Goal: Navigation & Orientation: Find specific page/section

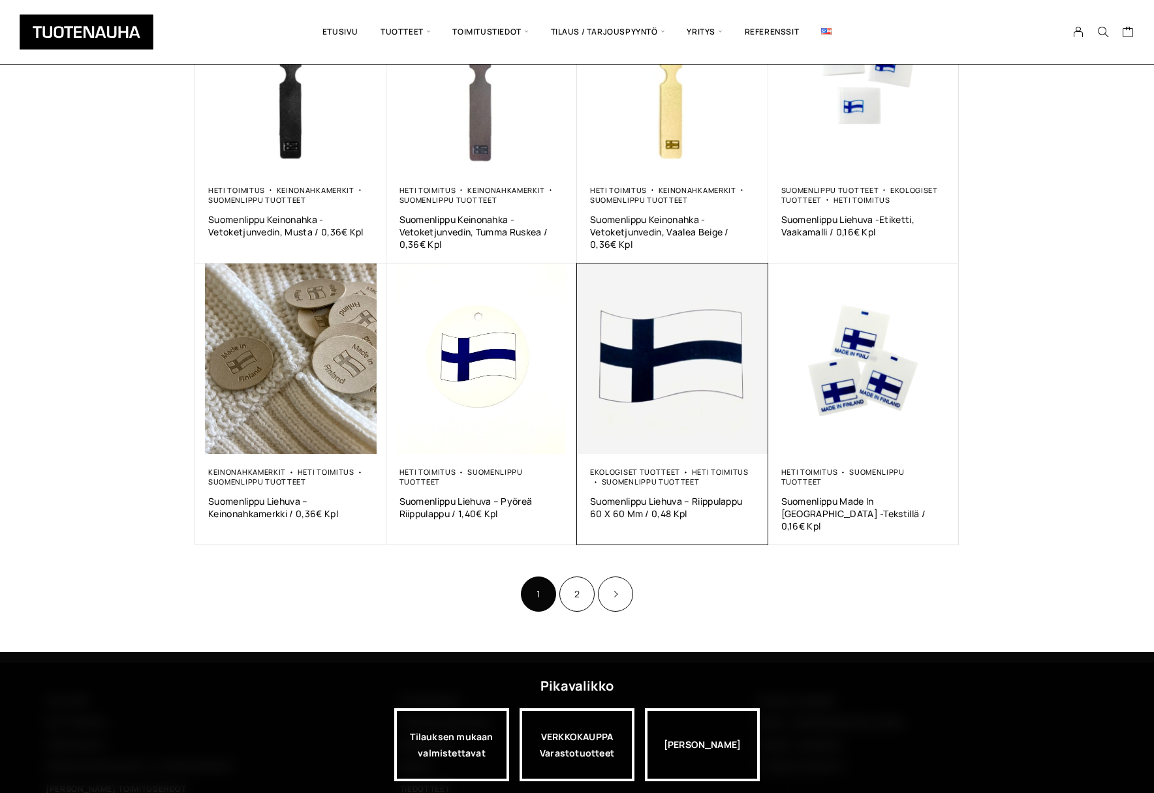
scroll to position [662, 0]
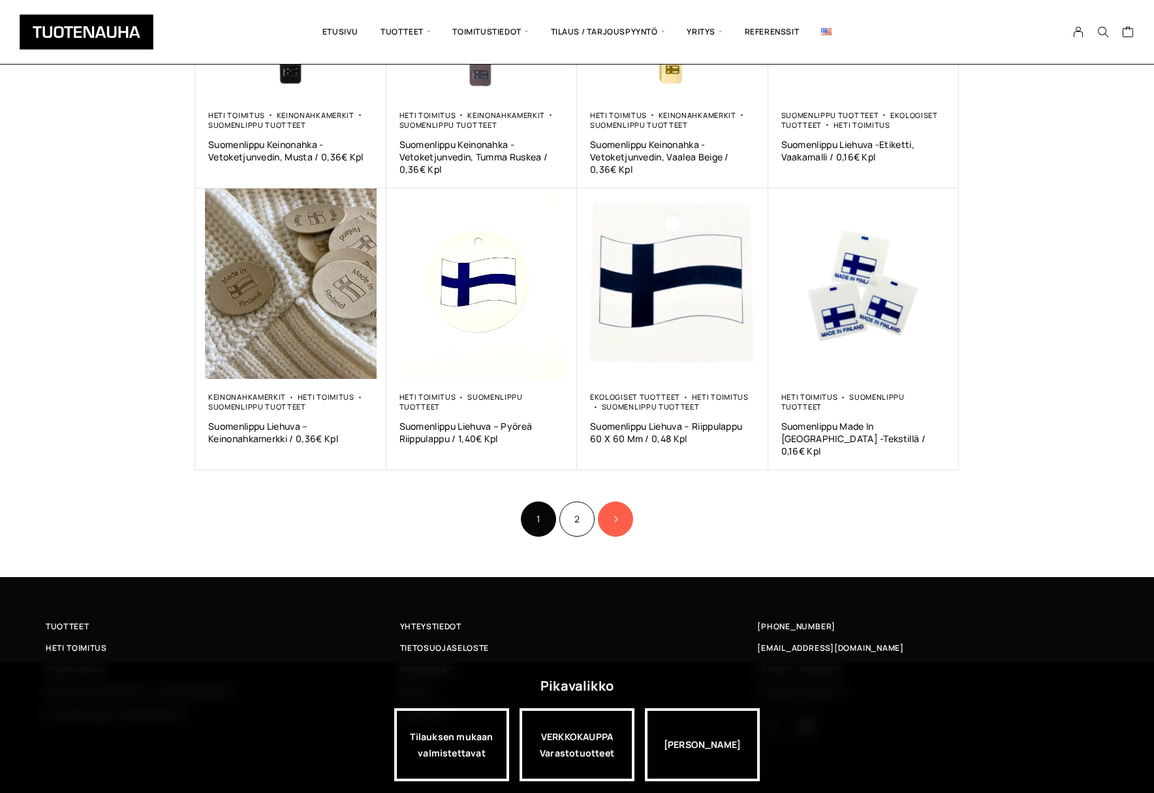
drag, startPoint x: 594, startPoint y: 502, endPoint x: 600, endPoint y: 514, distance: 14.0
click at [594, 502] on link "2" at bounding box center [576, 519] width 35 height 35
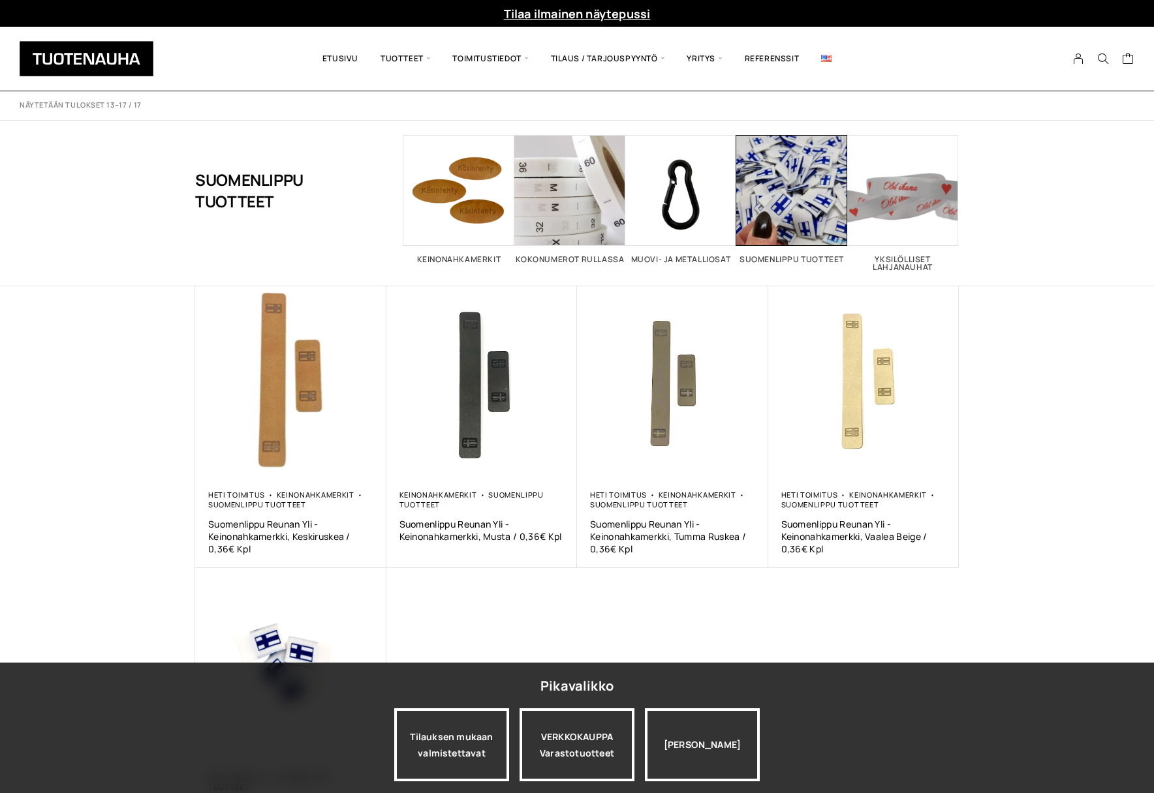
click at [1042, 217] on header "Näytetään tulokset 13–17 / 17 Lajittelu: ostetuin ensin Järjestä uusimman mukaa…" at bounding box center [577, 188] width 1154 height 195
drag, startPoint x: 1041, startPoint y: 217, endPoint x: 1020, endPoint y: 164, distance: 56.2
click at [1020, 164] on header "Näytetään tulokset 13–17 / 17 Lajittelu: ostetuin ensin Järjestä uusimman mukaa…" at bounding box center [577, 188] width 1154 height 195
